Goal: Find specific page/section: Find specific page/section

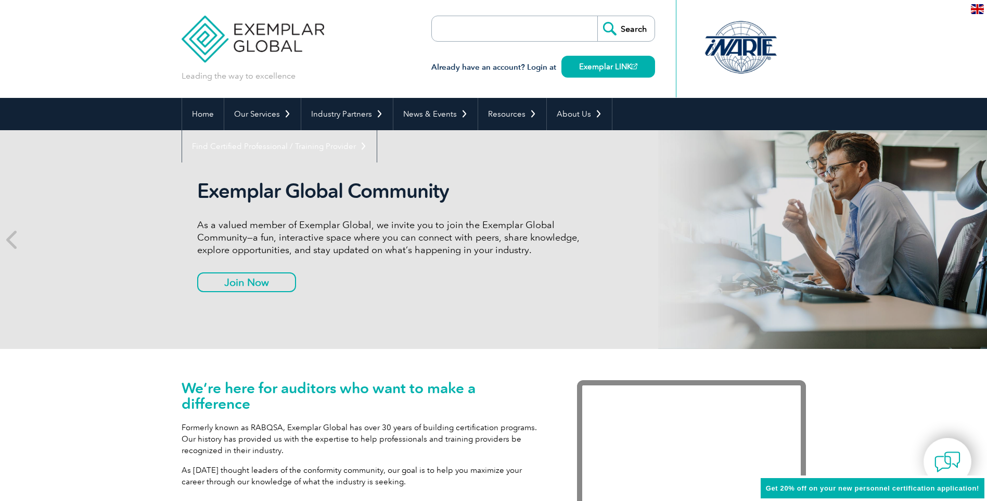
click at [457, 30] on input "search" at bounding box center [491, 28] width 109 height 25
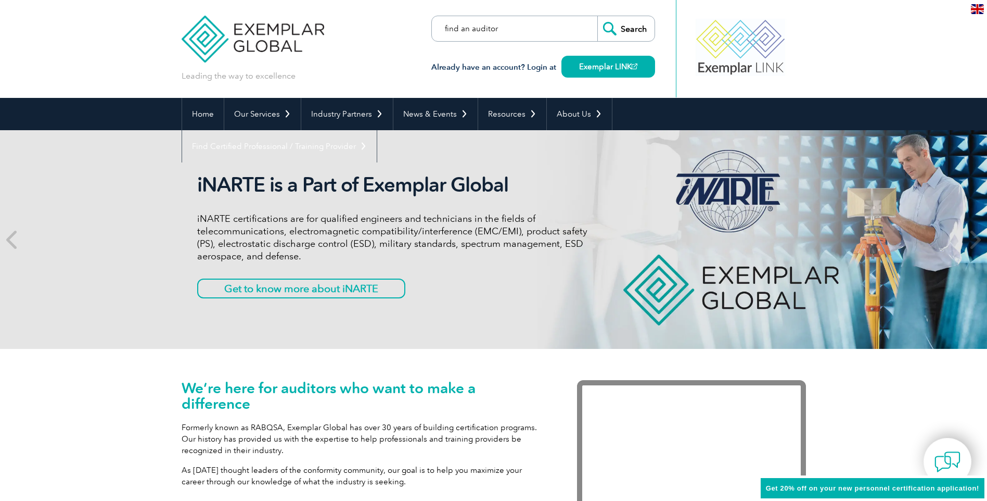
type input "find an auditor"
click at [597, 16] on input "Search" at bounding box center [625, 28] width 57 height 25
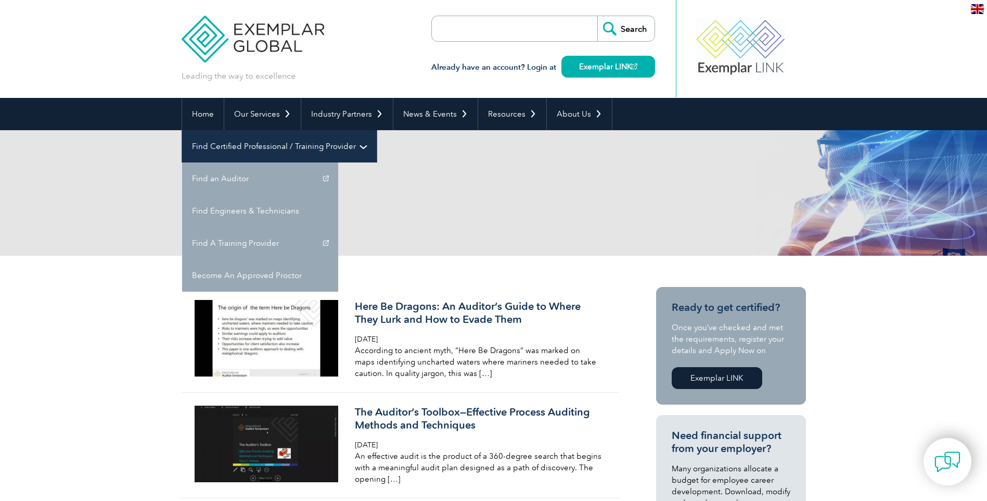
click at [377, 130] on link "Find Certified Professional / Training Provider" at bounding box center [279, 146] width 195 height 32
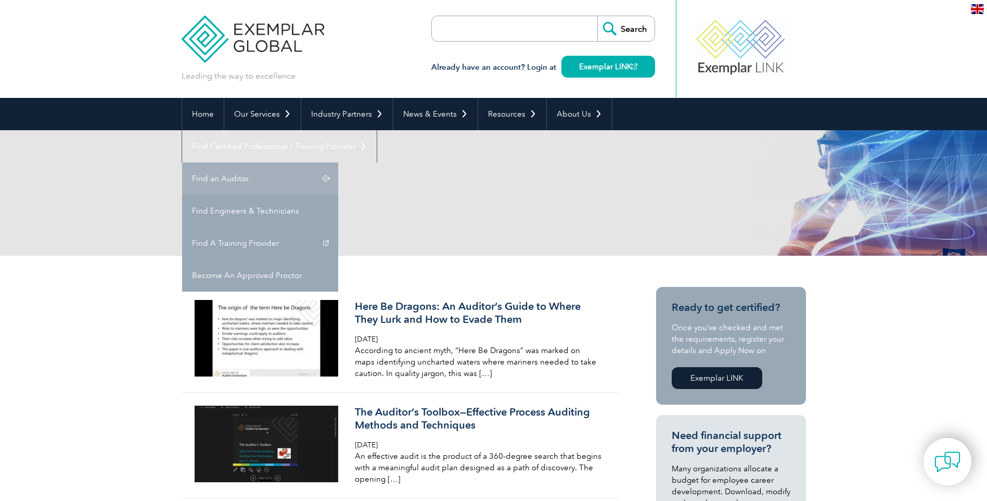
click at [338, 162] on link "Find an Auditor" at bounding box center [260, 178] width 156 height 32
